Goal: Find specific page/section: Find specific page/section

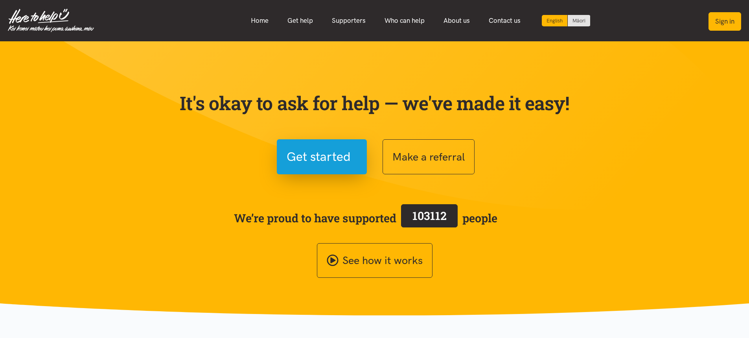
click at [722, 22] on button "Sign in" at bounding box center [724, 21] width 33 height 18
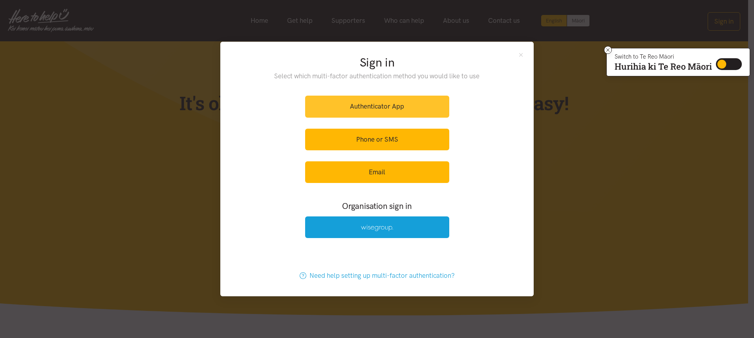
click at [347, 106] on link "Authenticator App" at bounding box center [377, 106] width 144 height 22
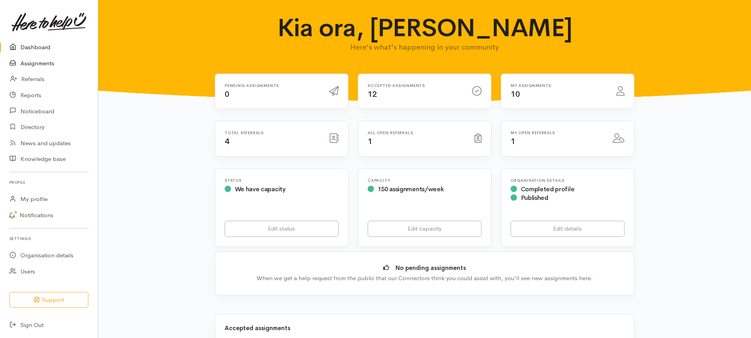
click at [53, 63] on link "Assignments" at bounding box center [49, 63] width 98 height 16
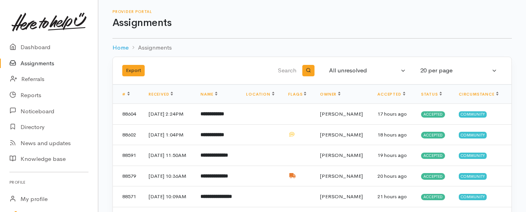
click at [24, 63] on link "Assignments" at bounding box center [49, 63] width 98 height 16
